Goal: Information Seeking & Learning: Learn about a topic

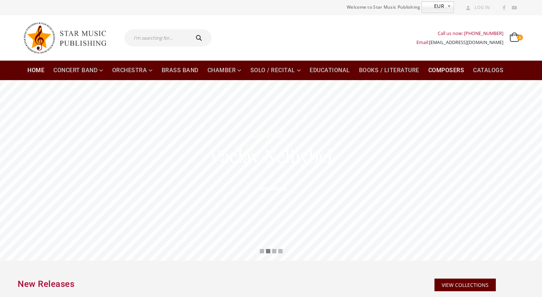
click at [449, 71] on link "Composers" at bounding box center [446, 70] width 45 height 19
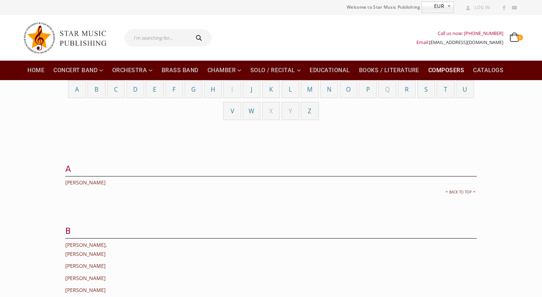
click at [309, 89] on span "M" at bounding box center [309, 89] width 5 height 8
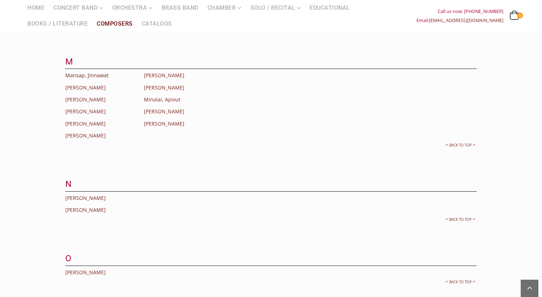
click at [101, 72] on link "Mansap, Jinnawat" at bounding box center [86, 75] width 43 height 7
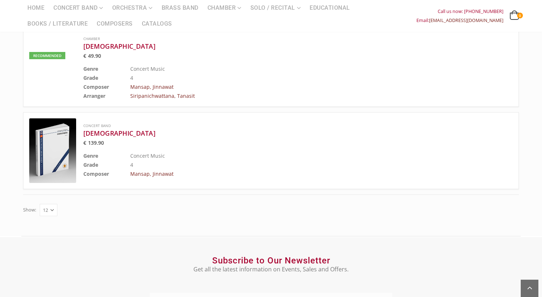
scroll to position [680, 0]
click at [63, 145] on img at bounding box center [52, 151] width 47 height 65
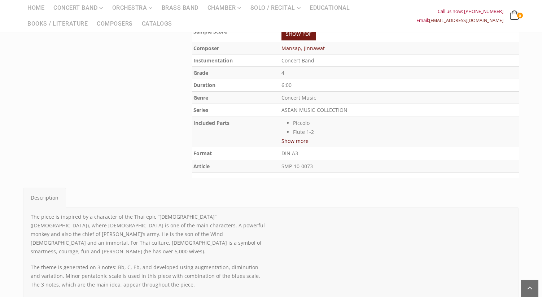
click at [331, 132] on li "Flute 1-2" at bounding box center [405, 131] width 224 height 9
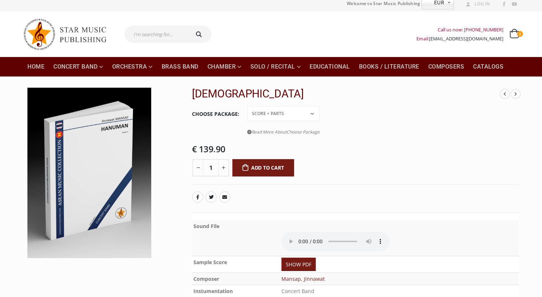
scroll to position [3, 0]
